Goal: Obtain resource: Obtain resource

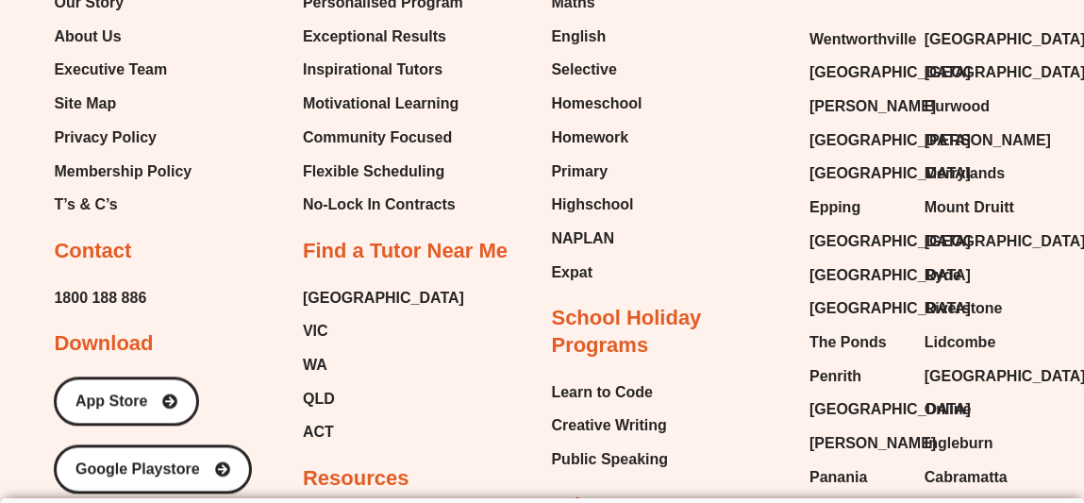
scroll to position [19385, 0]
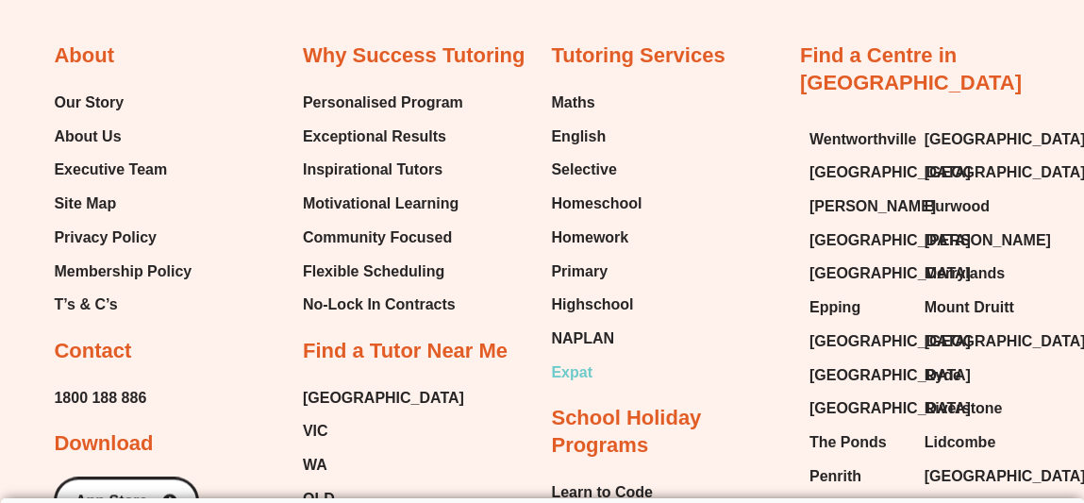
scroll to position [19380, 0]
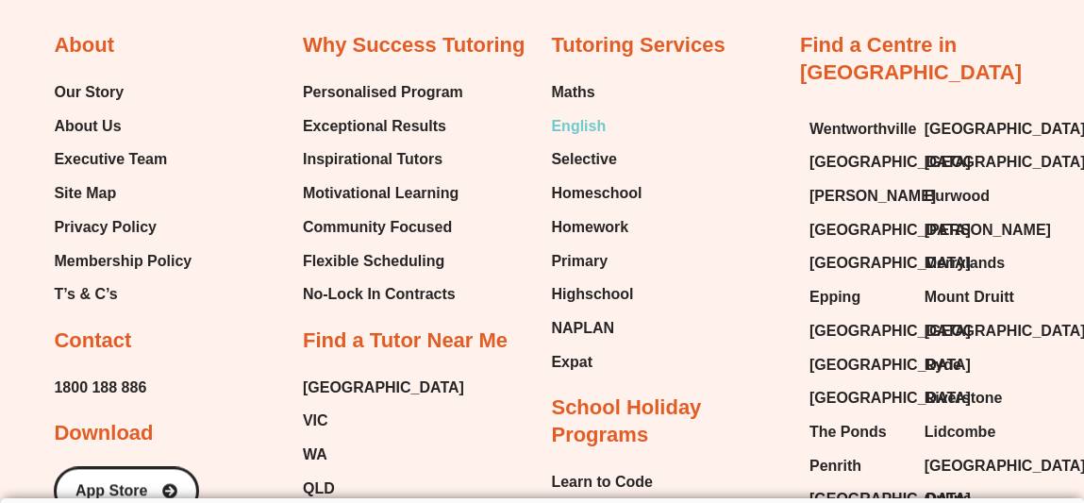
click at [581, 113] on span "English" at bounding box center [579, 126] width 55 height 28
